Goal: Task Accomplishment & Management: Manage account settings

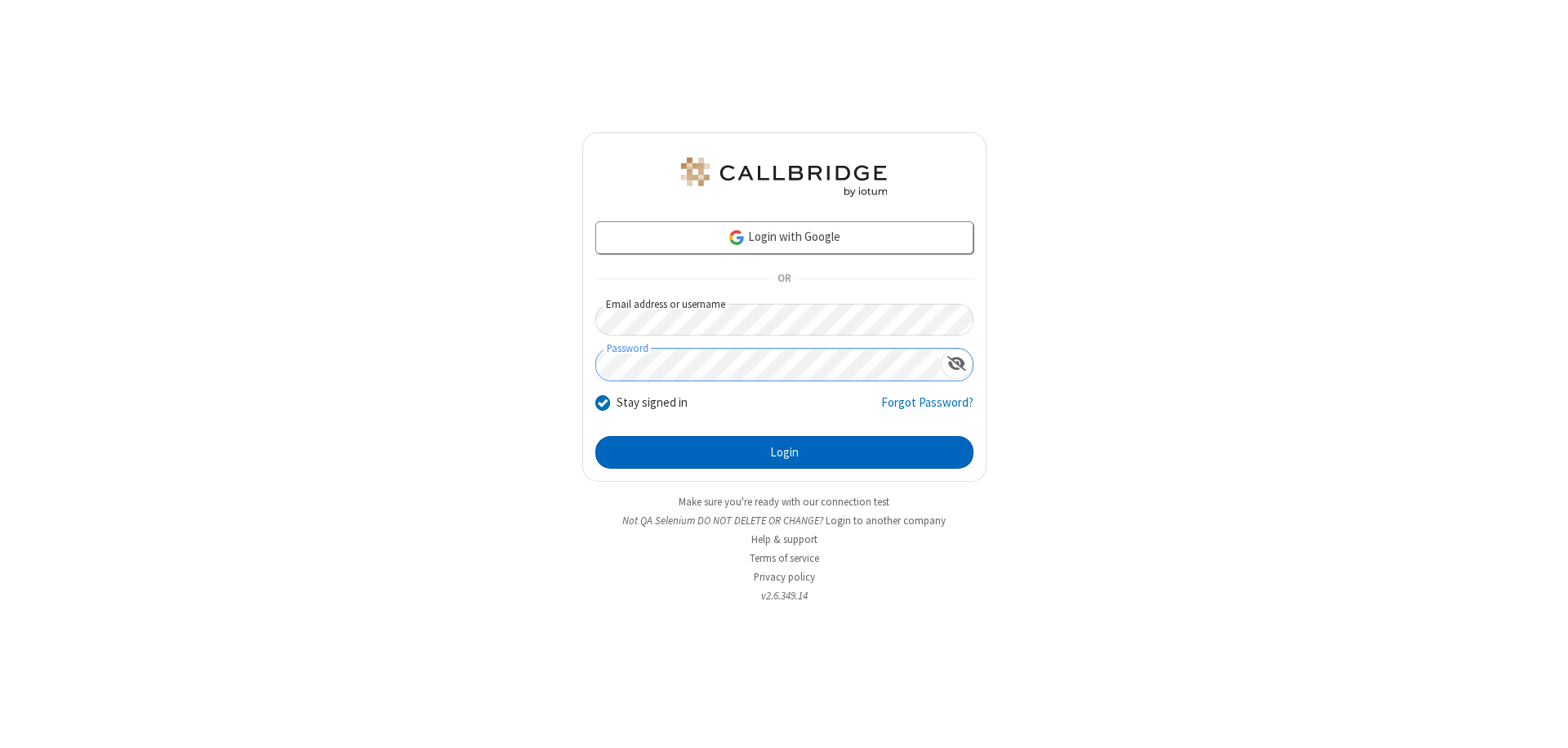
click at [784, 452] on button "Login" at bounding box center [784, 452] width 378 height 33
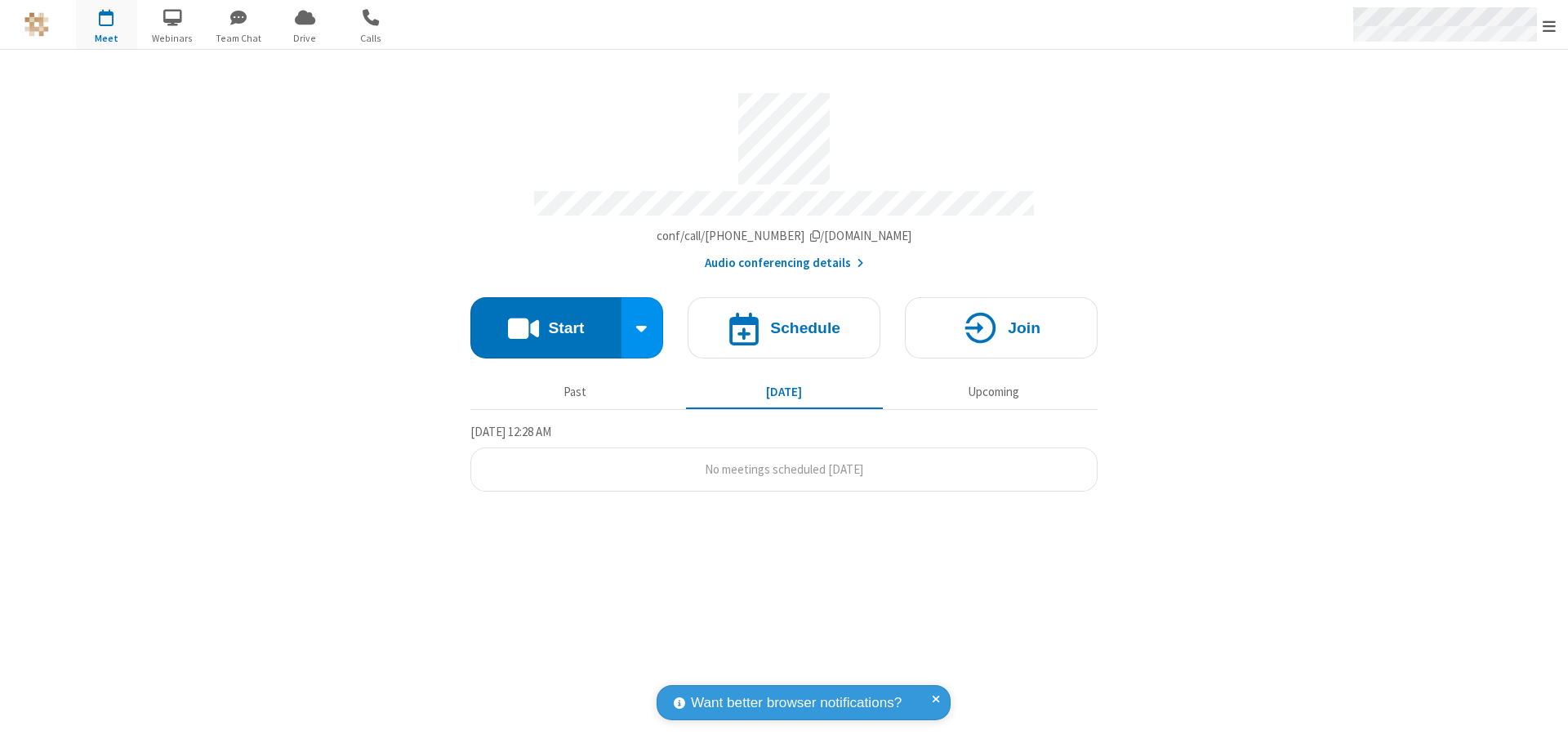
click at [1549, 25] on span "Open menu" at bounding box center [1549, 25] width 13 height 16
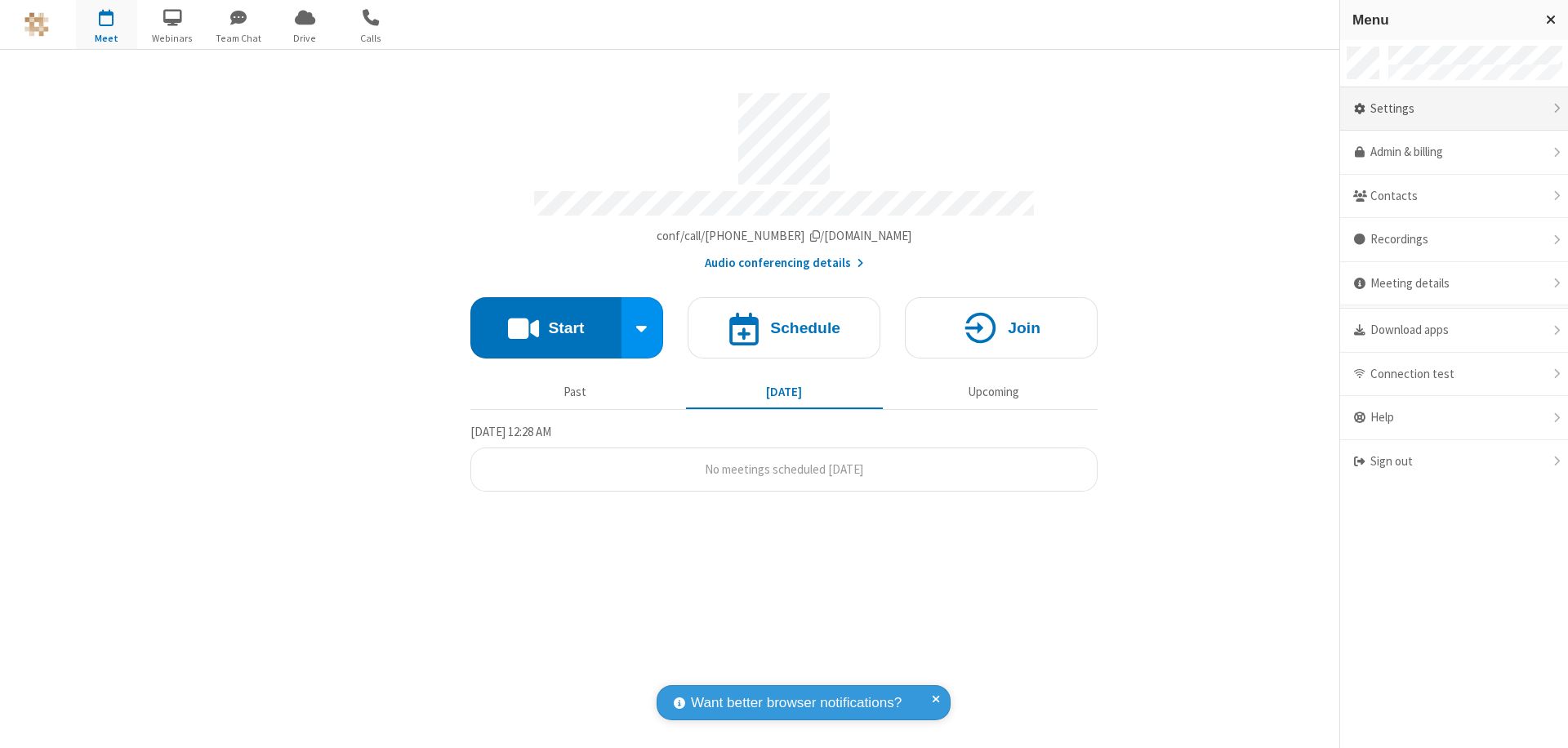
click at [1454, 108] on div "Settings" at bounding box center [1454, 109] width 228 height 44
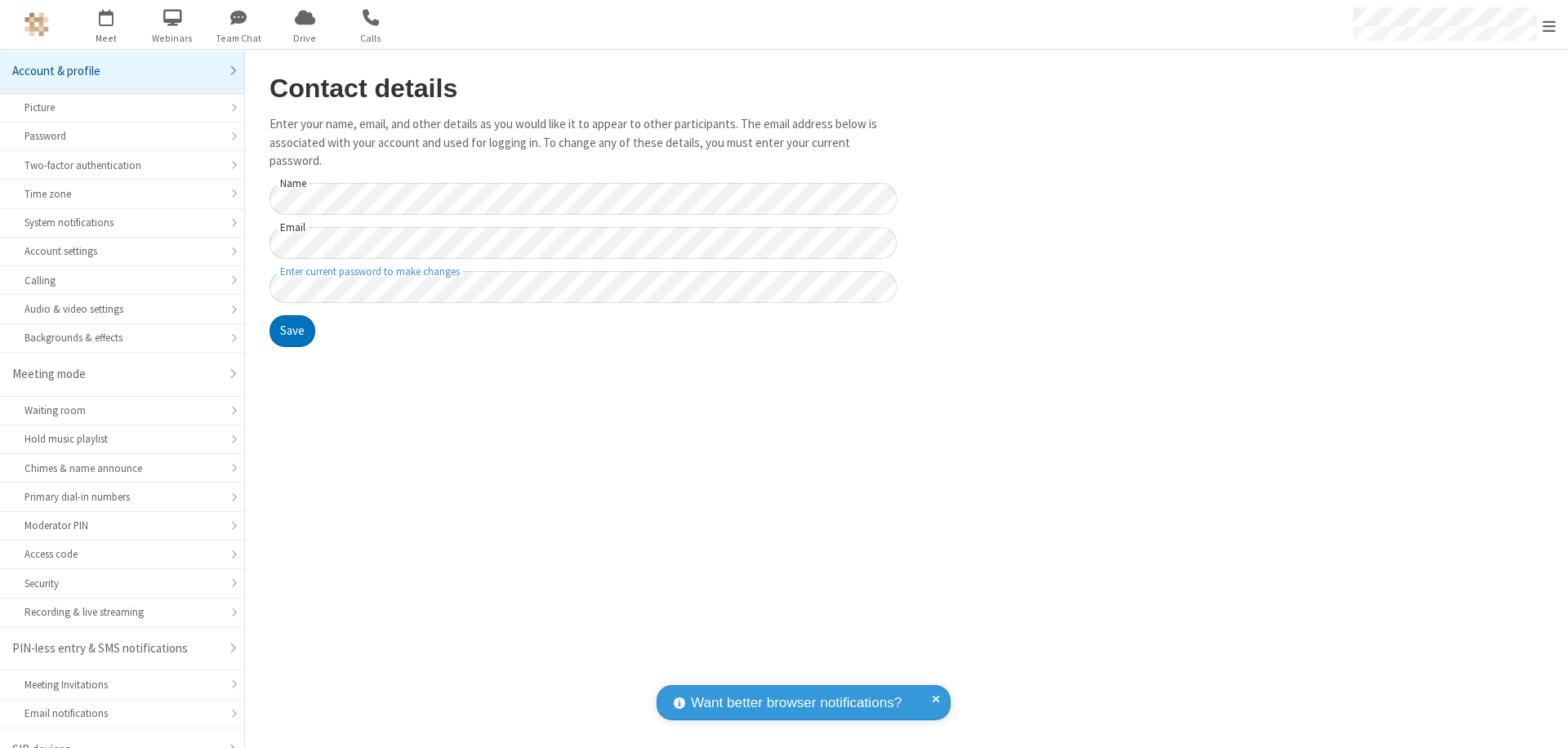
scroll to position [22, 0]
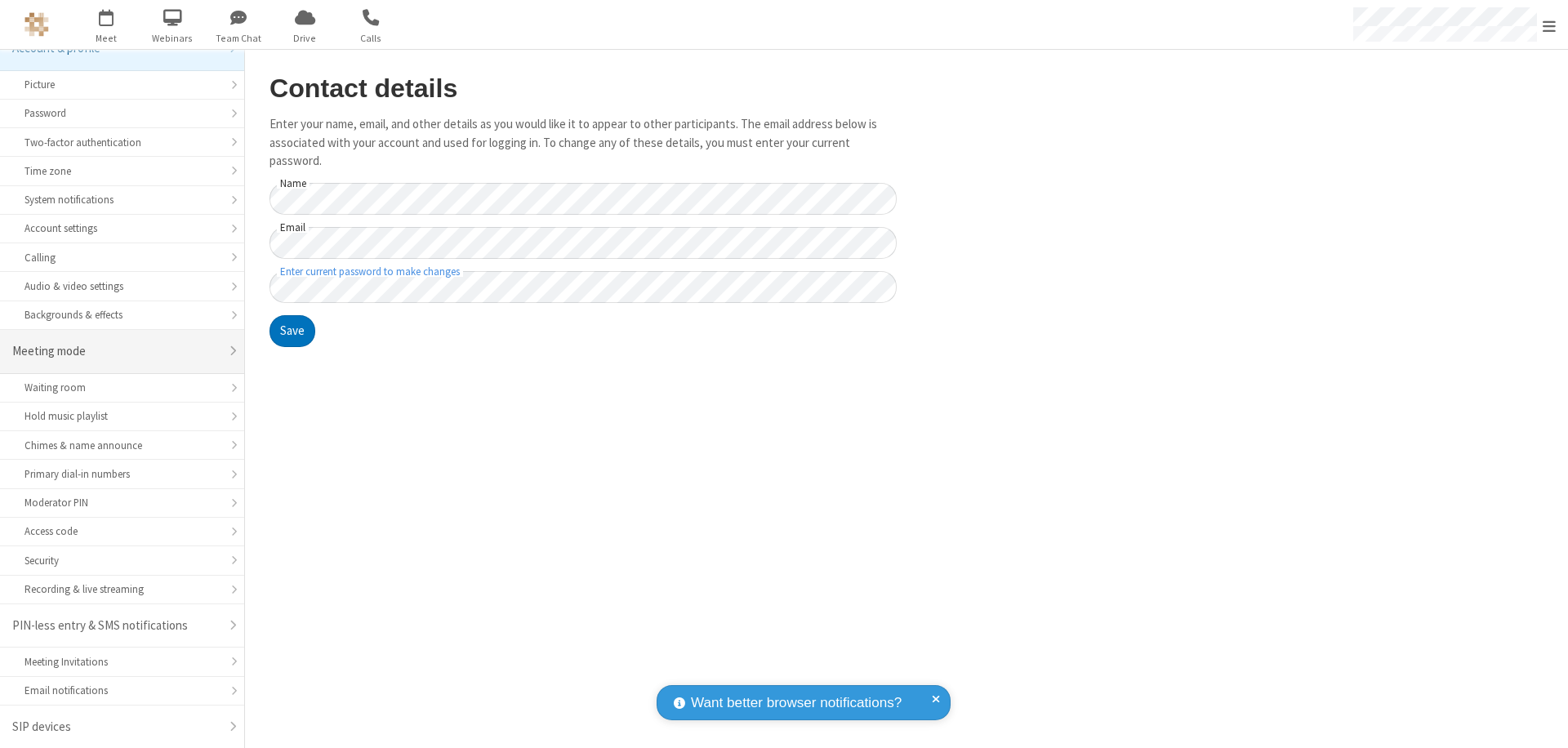
click at [116, 351] on div "Meeting mode" at bounding box center [116, 351] width 207 height 19
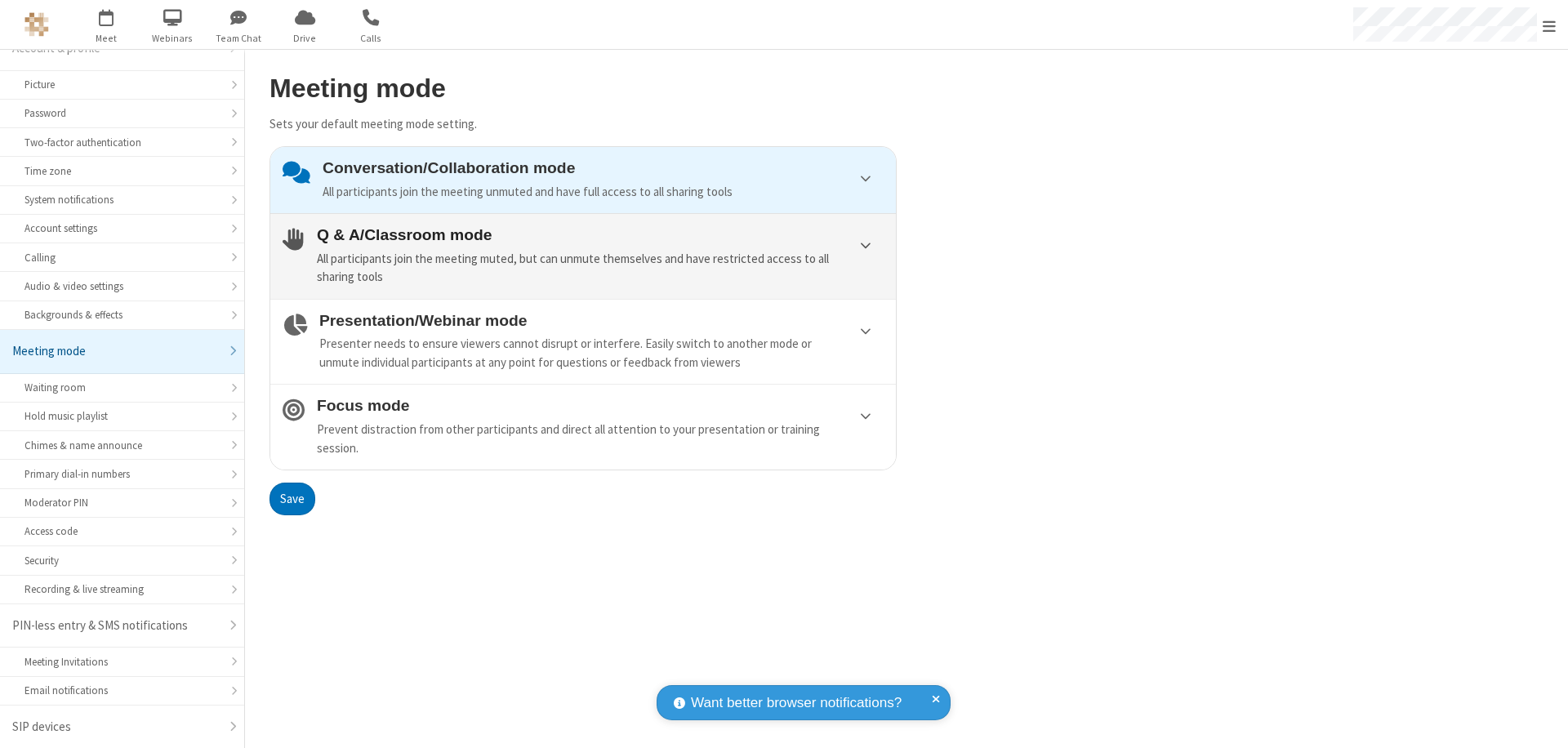
click at [583, 256] on div "All participants join the meeting muted, but can unmute themselves and have res…" at bounding box center [600, 268] width 567 height 36
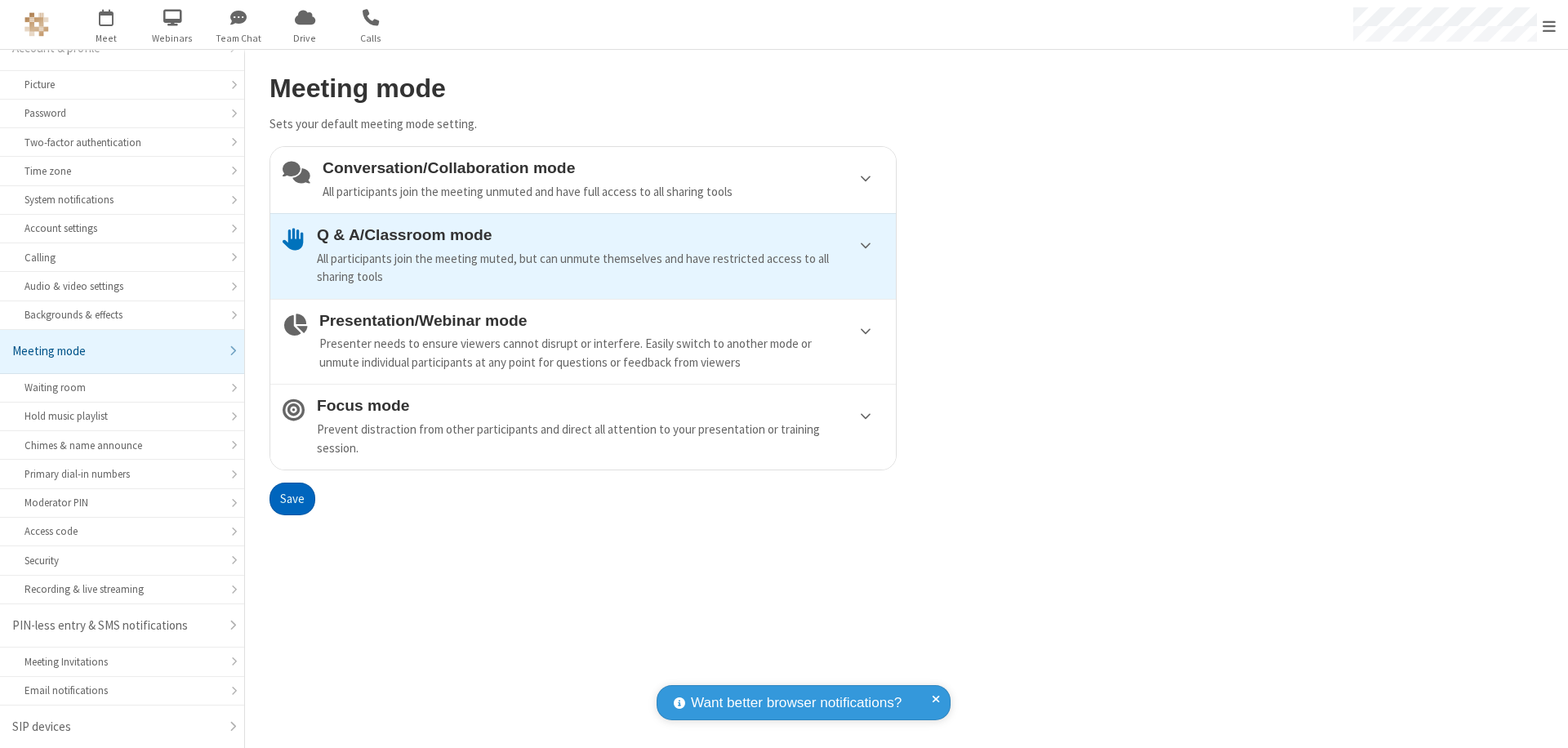
click at [291, 498] on button "Save" at bounding box center [292, 499] width 46 height 33
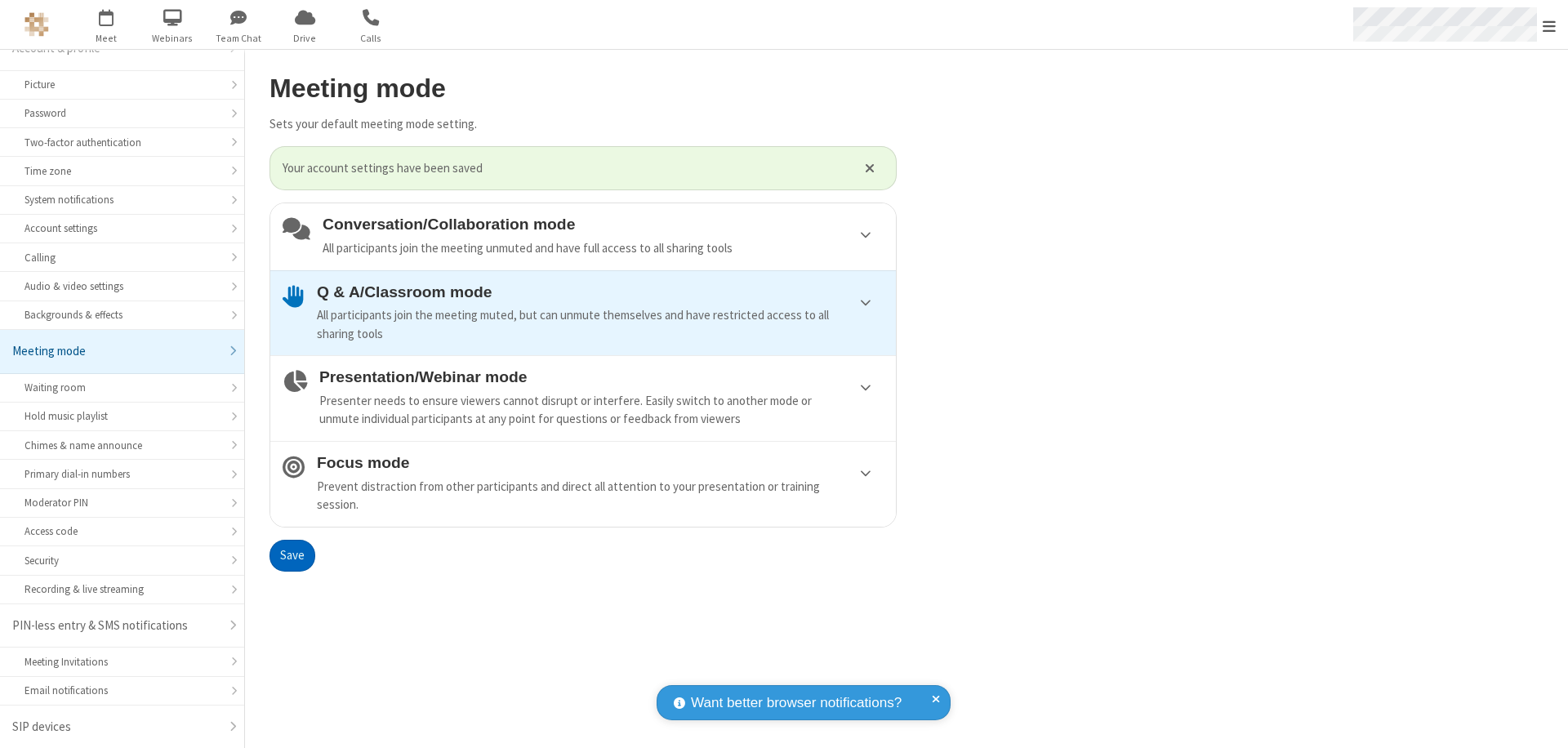
click at [1549, 24] on span "Open menu" at bounding box center [1549, 25] width 13 height 16
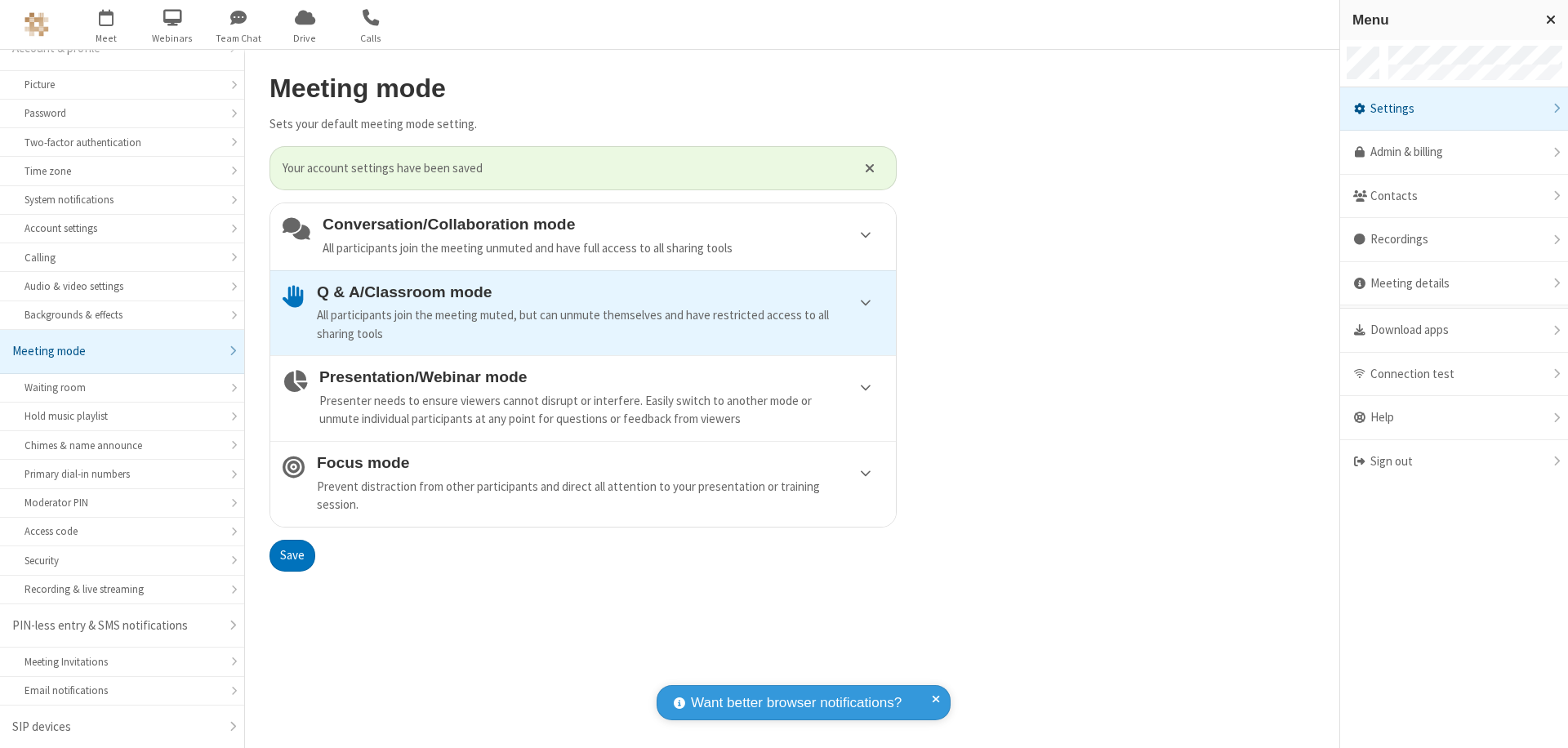
click at [1454, 461] on div "Sign out" at bounding box center [1454, 461] width 228 height 43
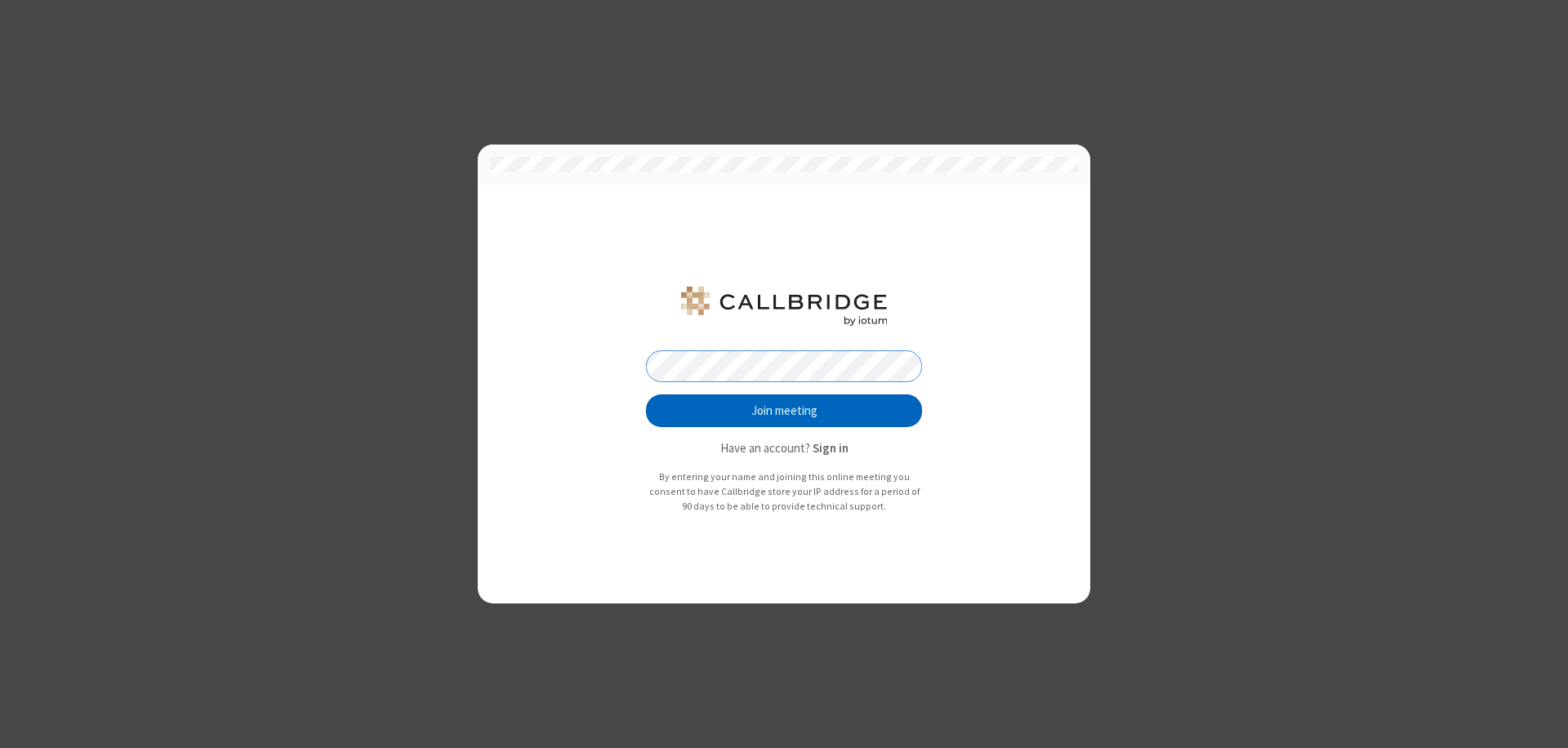
click at [784, 411] on button "Join meeting" at bounding box center [784, 410] width 276 height 33
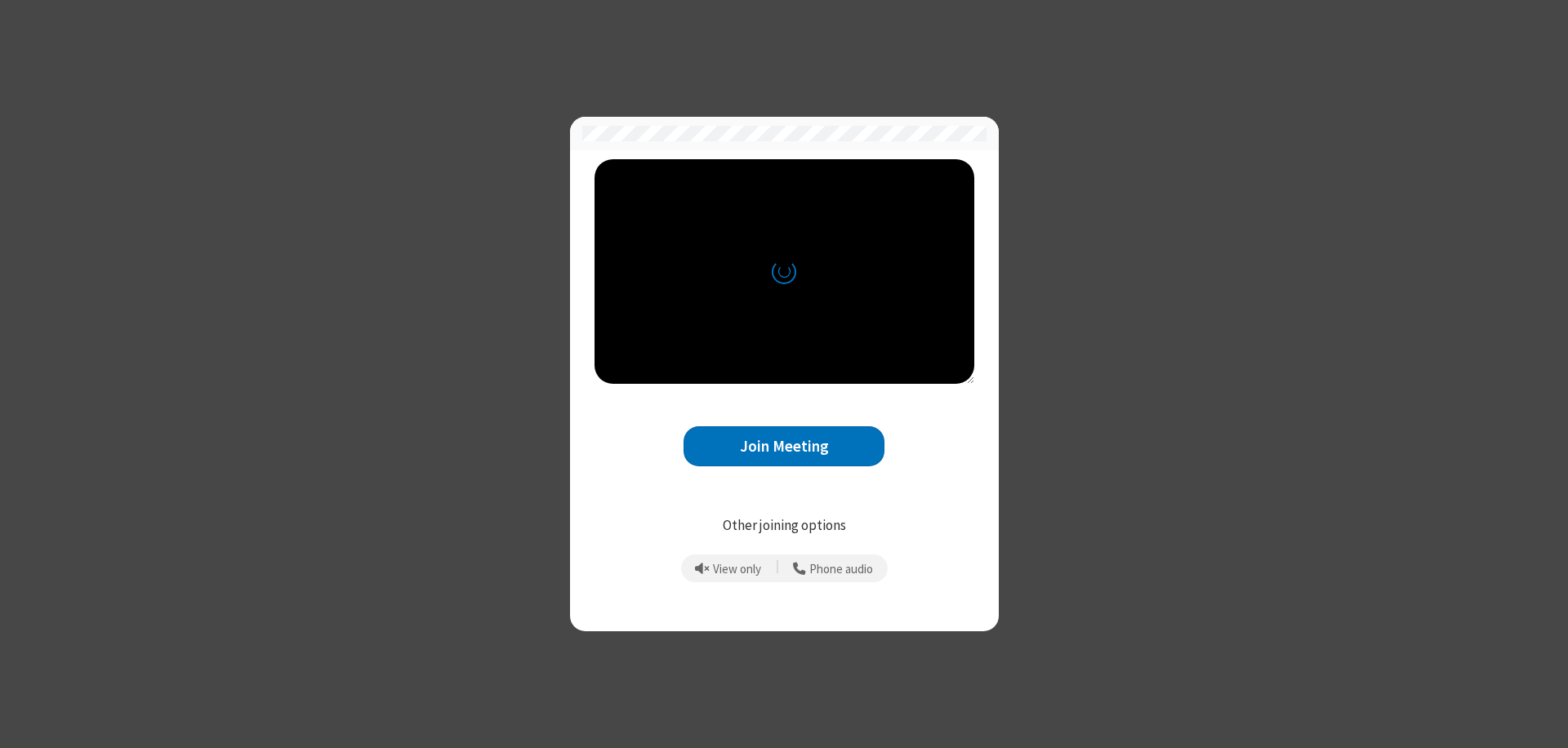
click at [784, 445] on button "Join Meeting" at bounding box center [784, 445] width 201 height 40
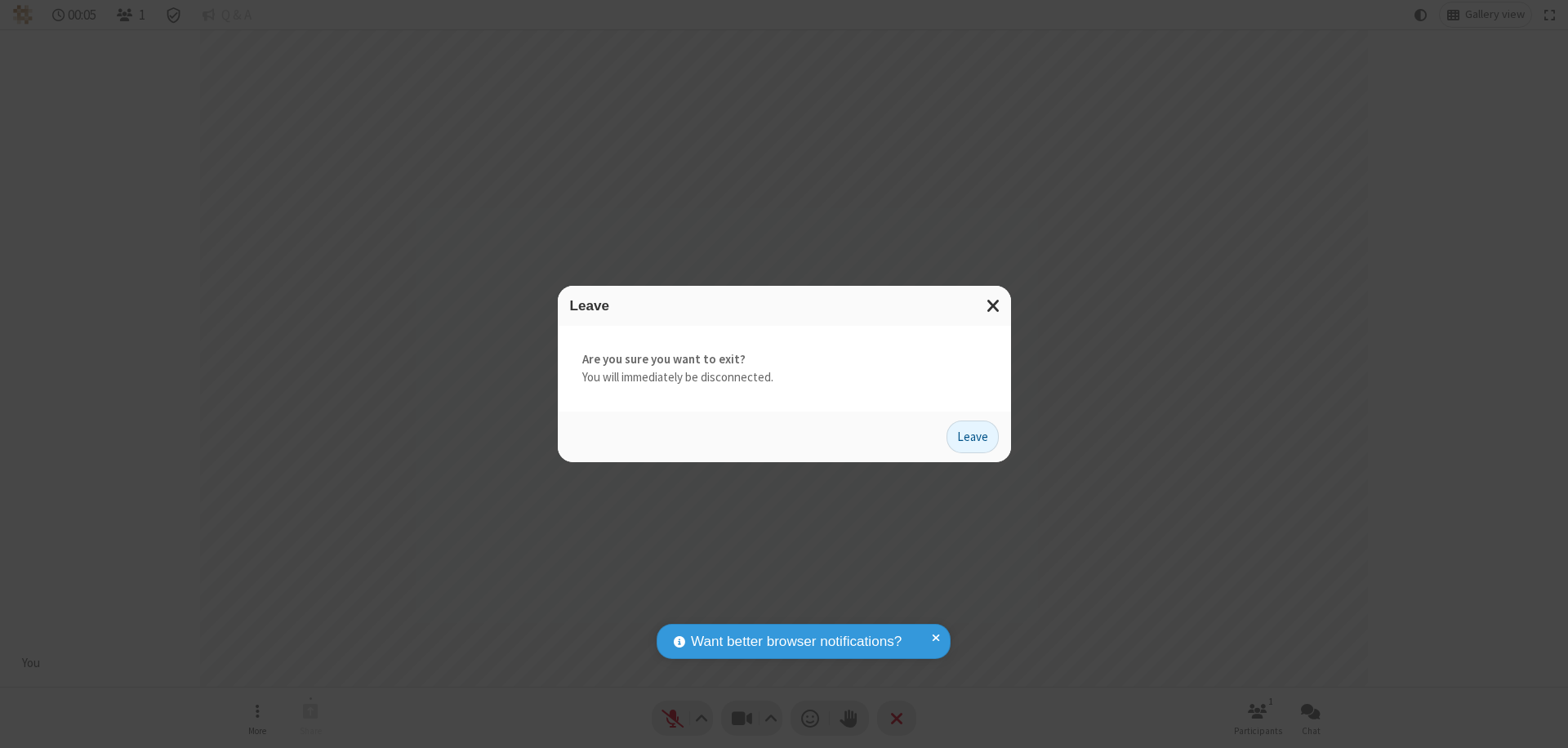
click at [973, 436] on button "Leave" at bounding box center [973, 436] width 52 height 33
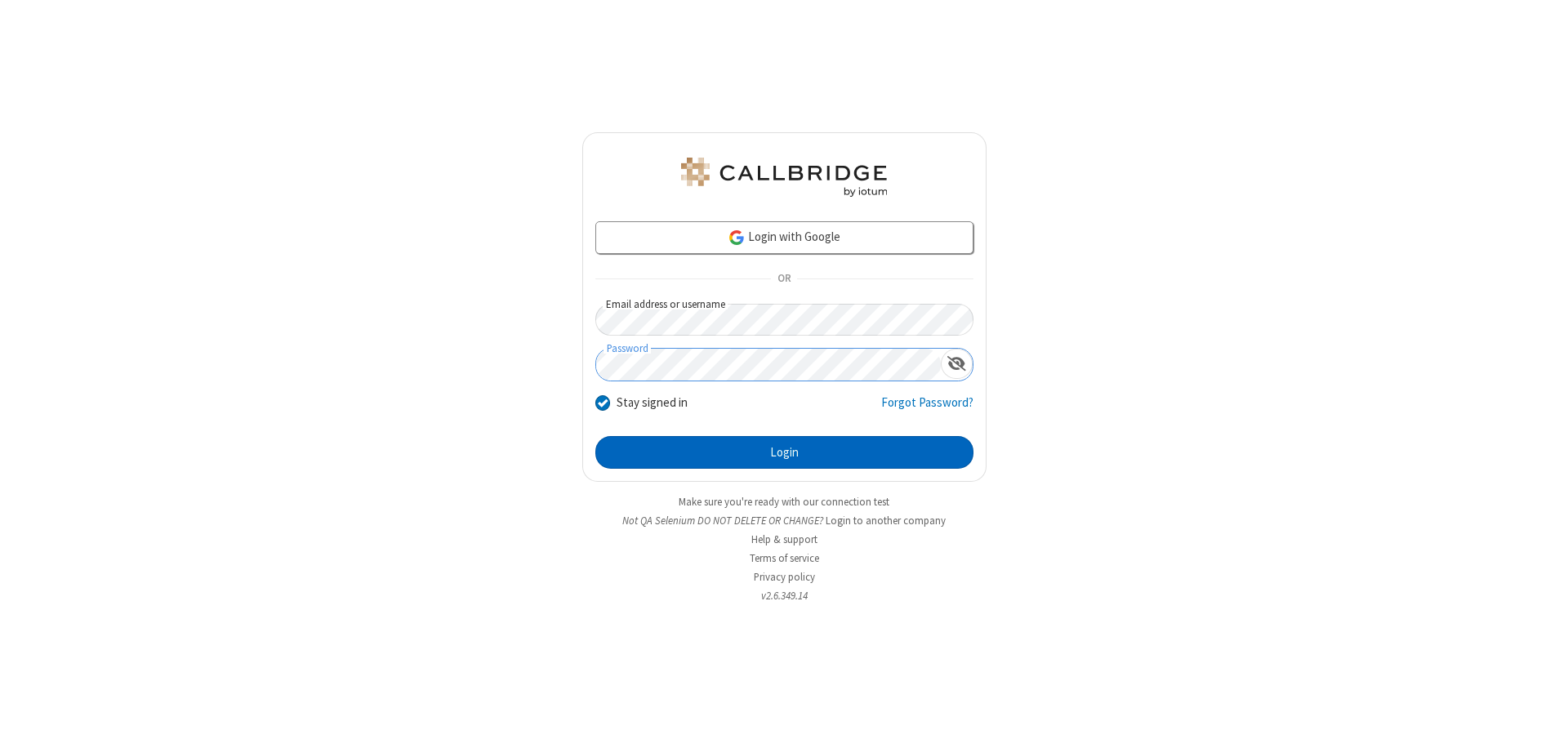
click at [784, 452] on button "Login" at bounding box center [784, 452] width 378 height 33
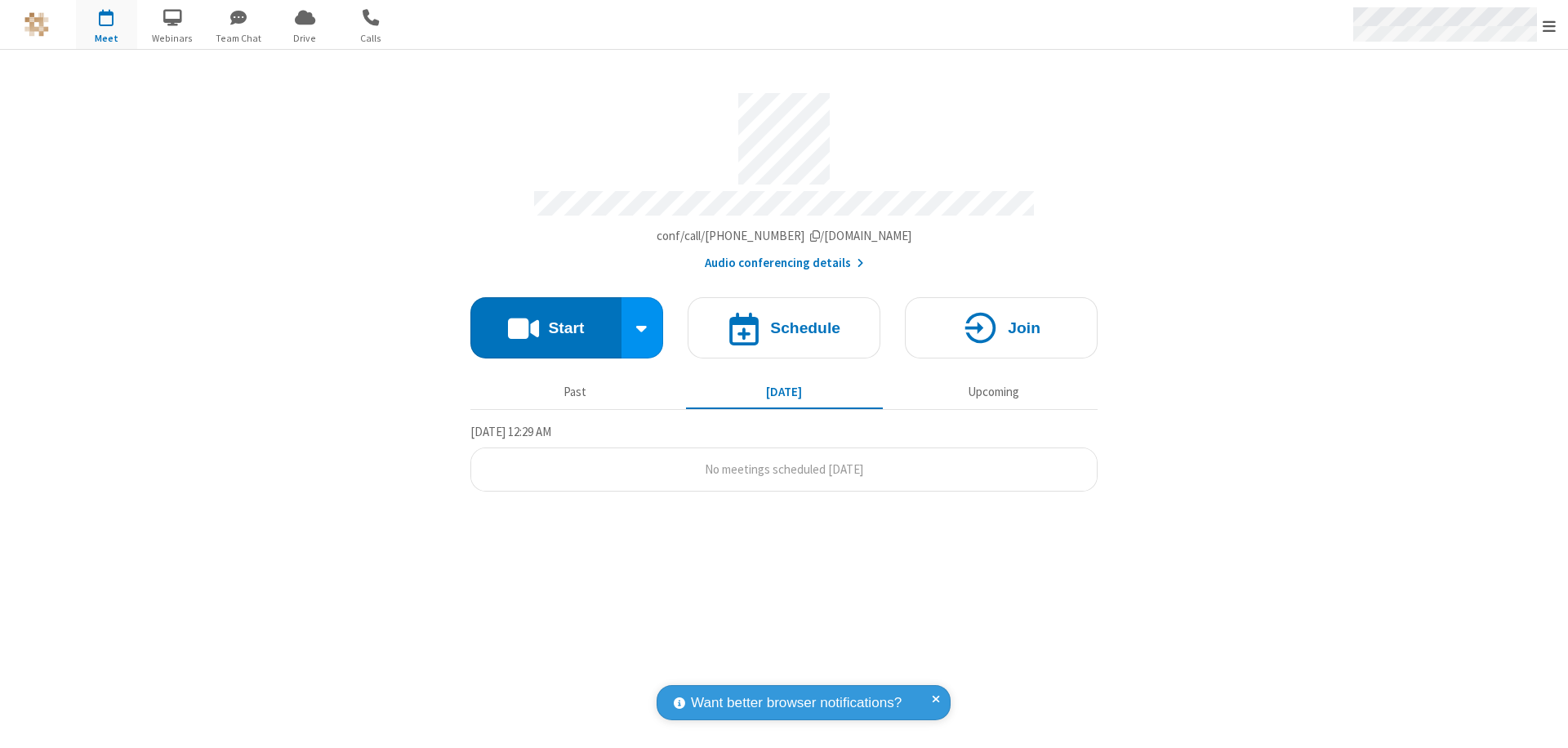
click at [1549, 25] on span "Open menu" at bounding box center [1549, 25] width 13 height 16
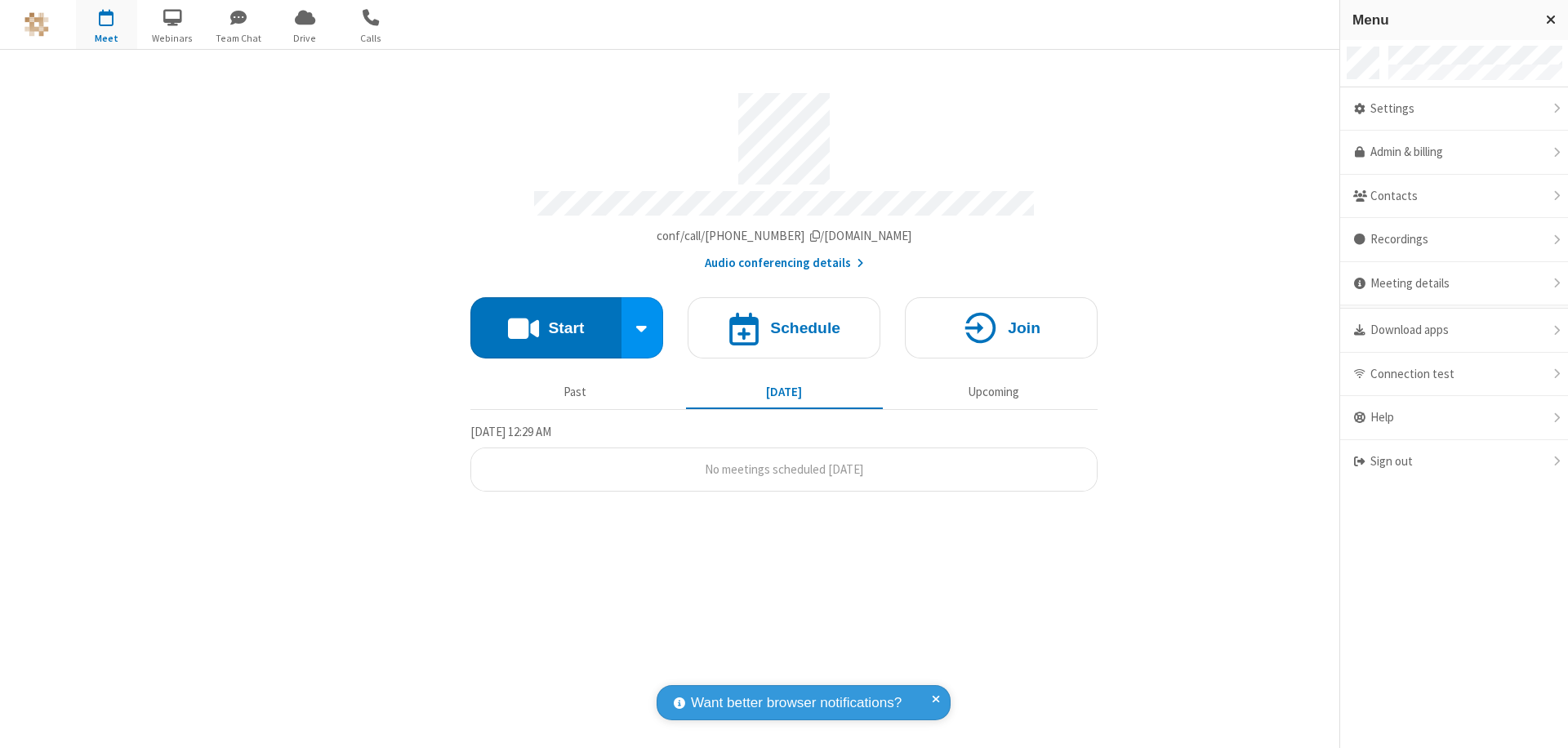
click at [1454, 108] on div "Settings" at bounding box center [1454, 109] width 228 height 44
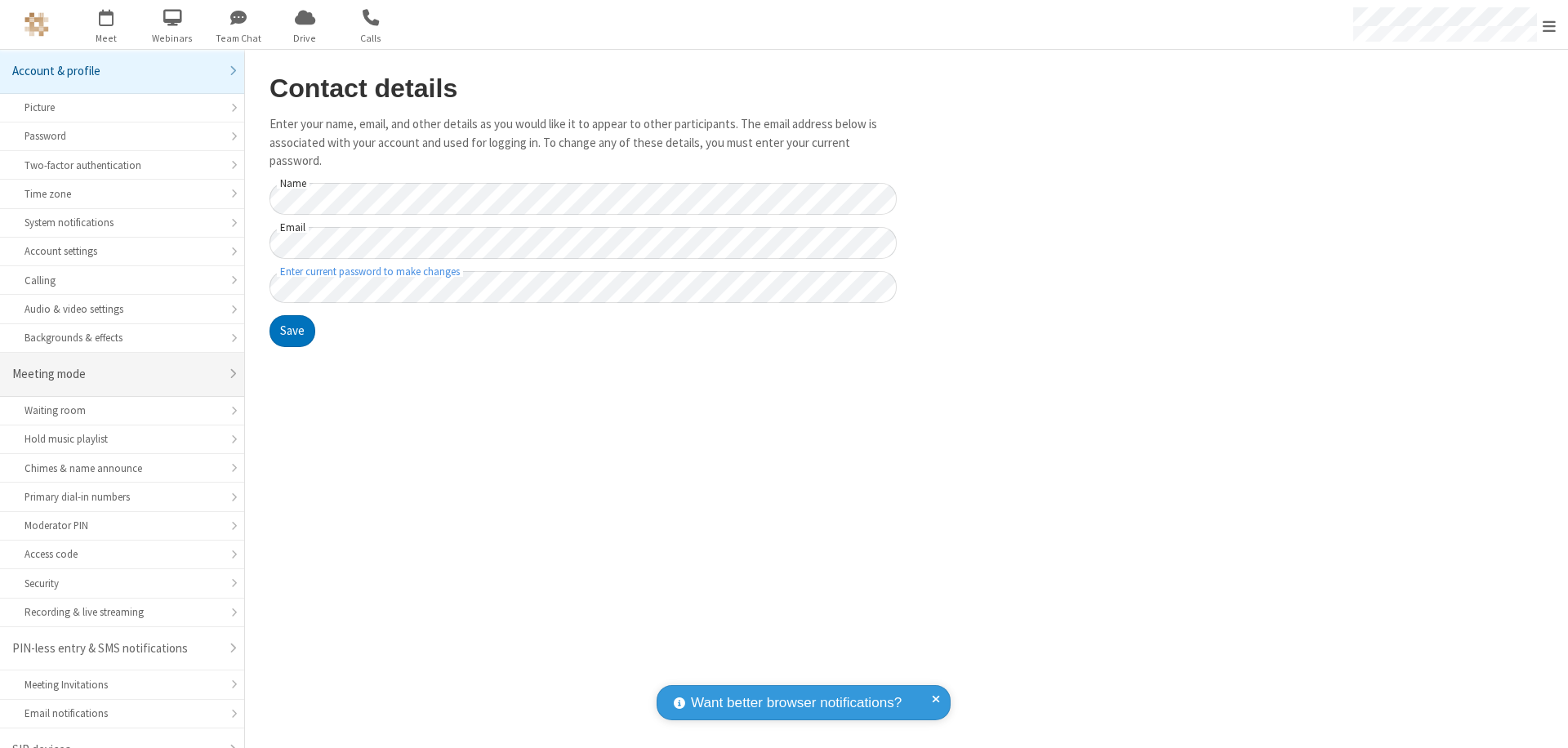
click at [116, 365] on div "Meeting mode" at bounding box center [116, 374] width 207 height 19
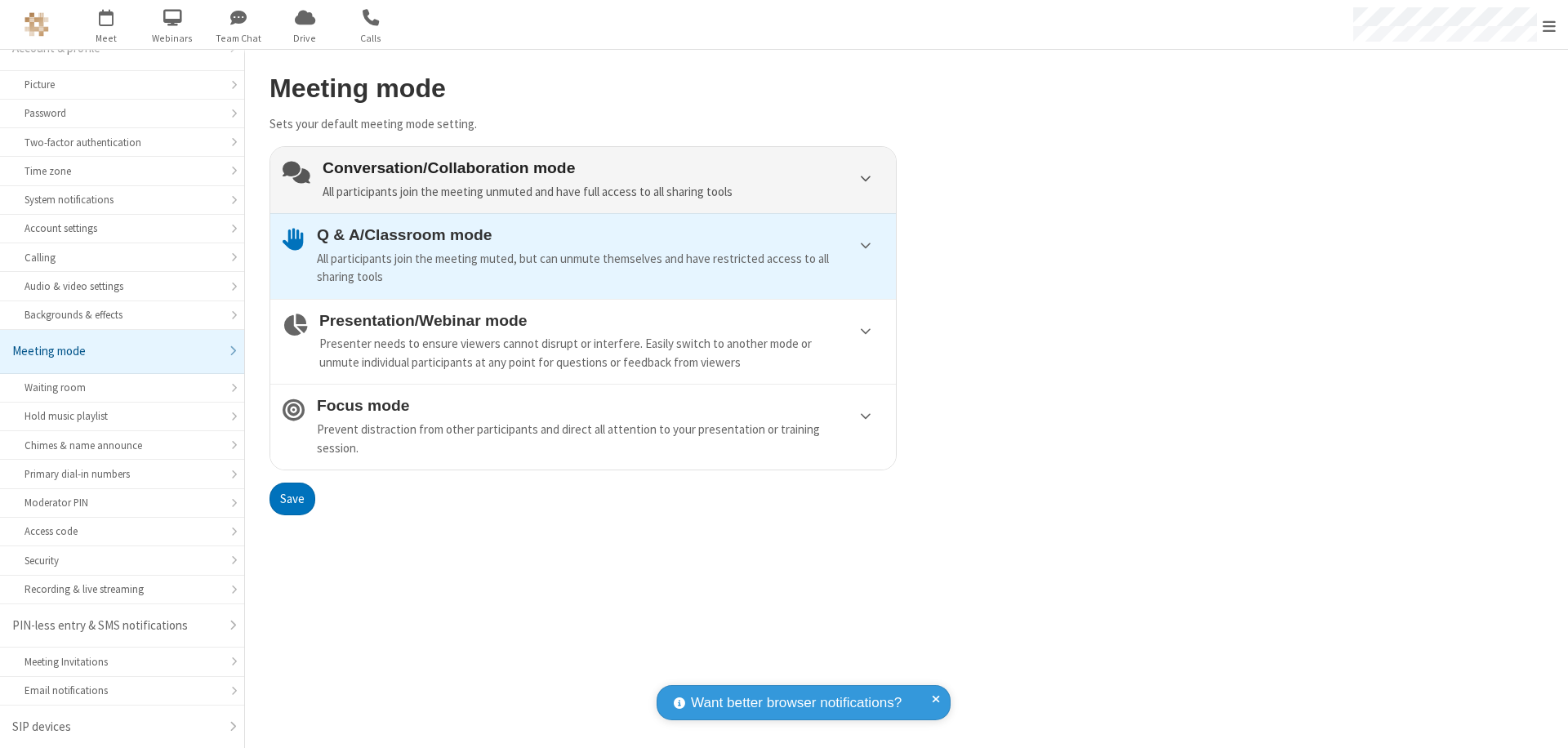
click at [583, 179] on div "Conversation/Collaboration mode All participants join the meeting unmuted and h…" at bounding box center [602, 180] width 561 height 42
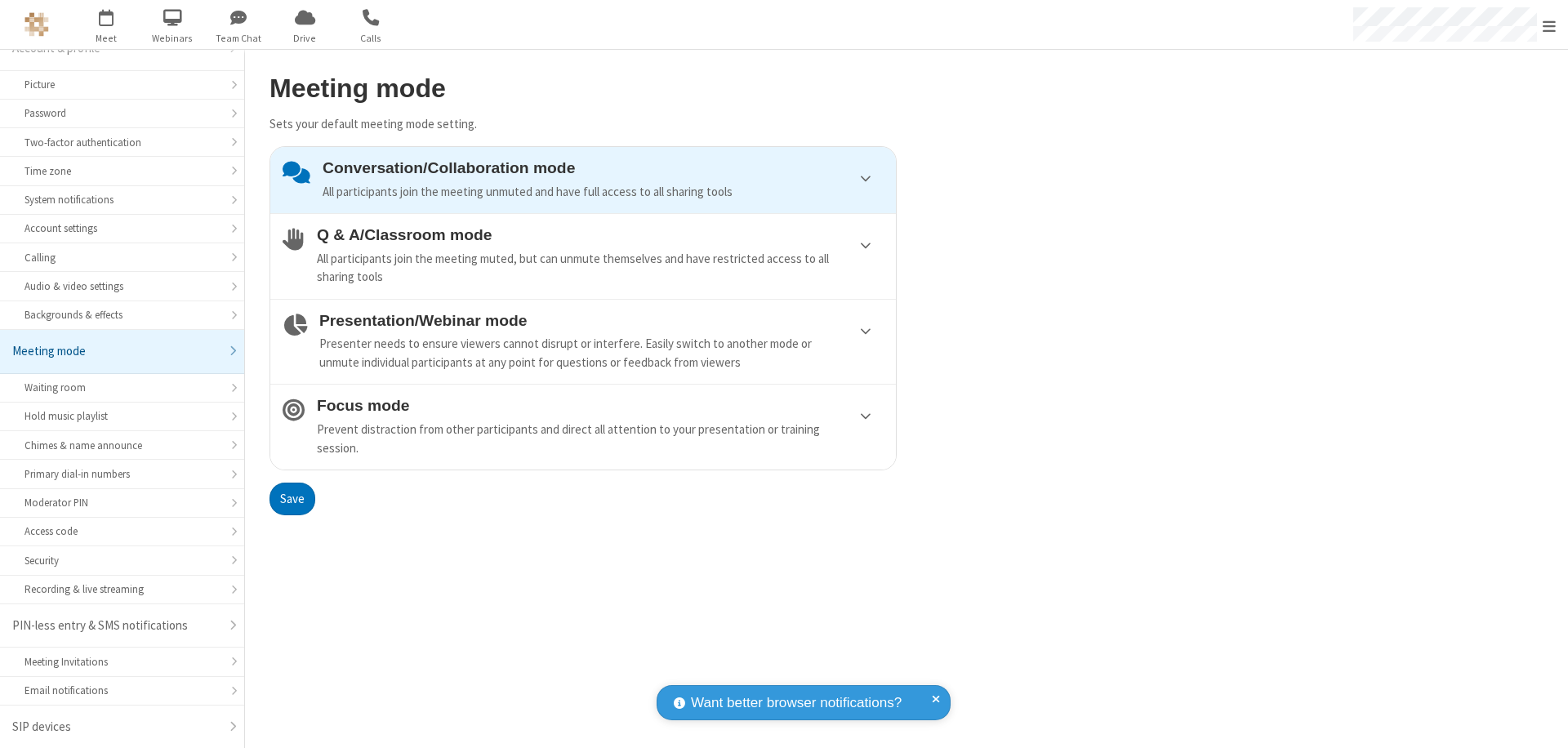
click at [291, 498] on button "Save" at bounding box center [292, 499] width 46 height 33
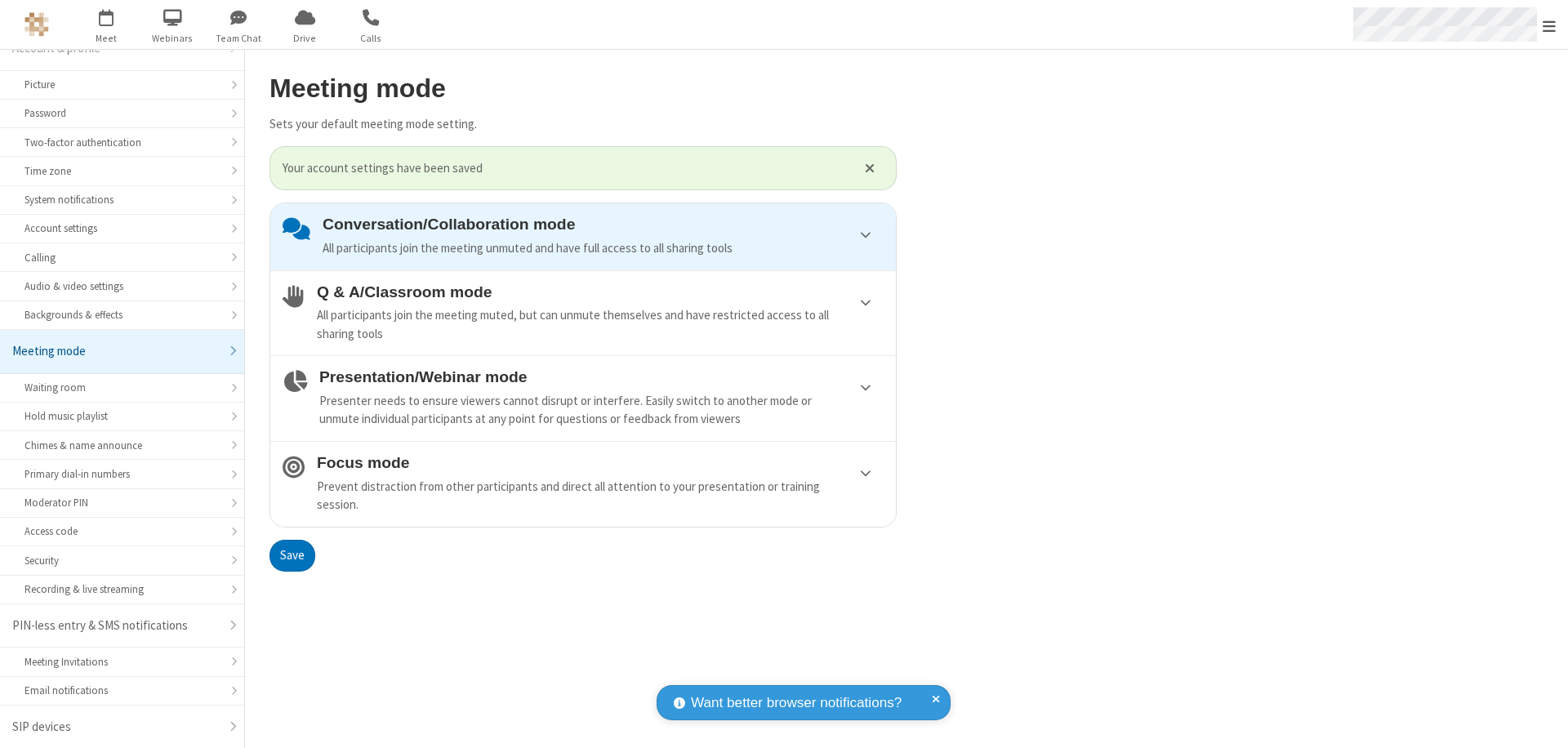
click at [1549, 24] on span "Open menu" at bounding box center [1549, 25] width 13 height 16
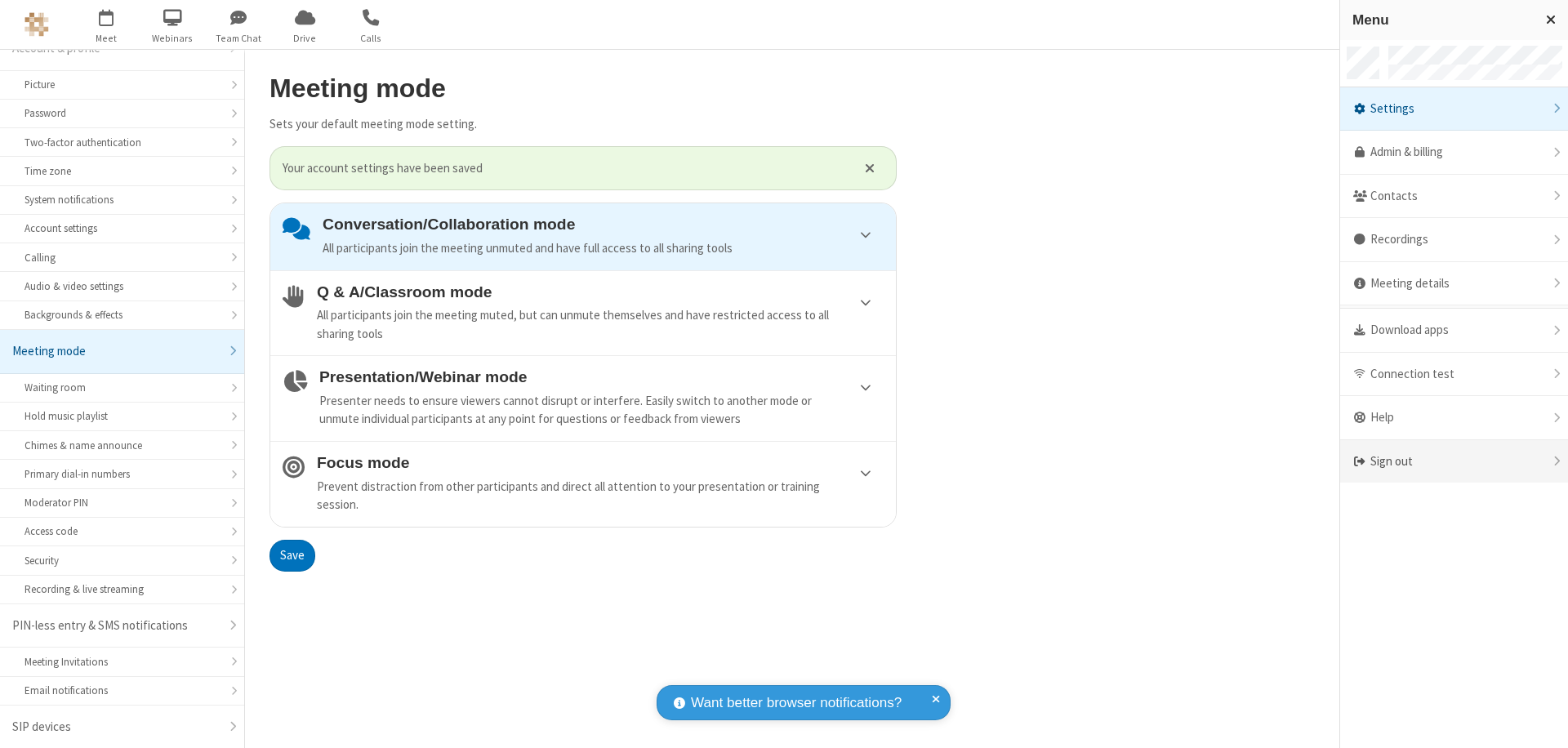
click at [1454, 461] on div "Sign out" at bounding box center [1454, 461] width 228 height 43
